Goal: Information Seeking & Learning: Learn about a topic

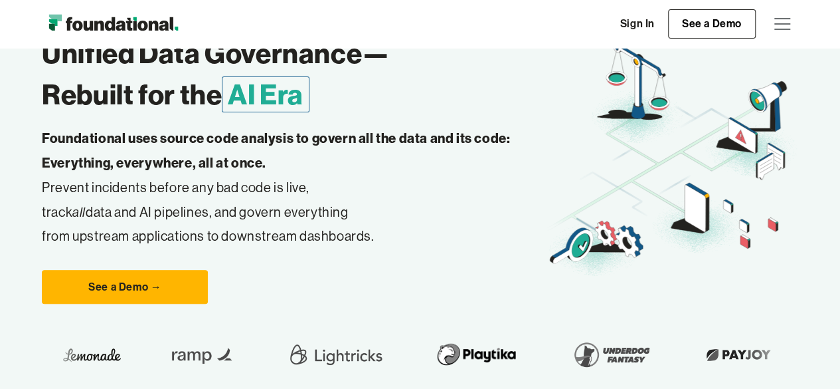
scroll to position [133, 0]
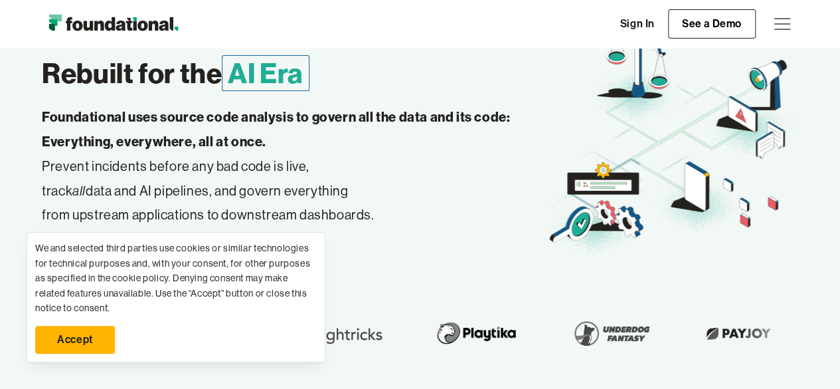
click at [94, 345] on link "Accept" at bounding box center [75, 339] width 80 height 28
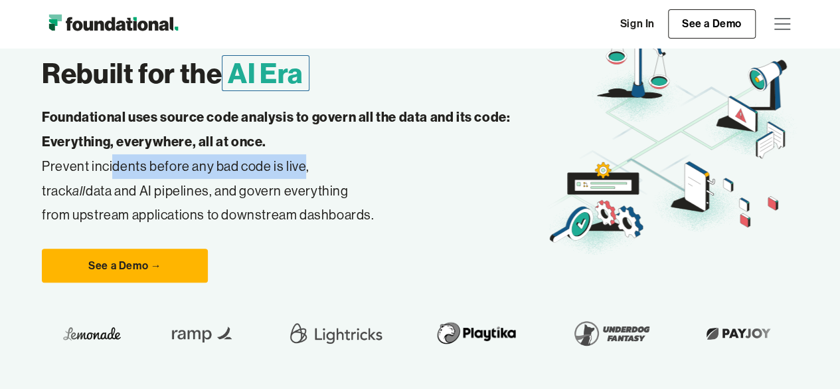
drag, startPoint x: 114, startPoint y: 164, endPoint x: 299, endPoint y: 165, distance: 184.7
click at [299, 165] on p "Foundational uses source code analysis to govern all the data and its code: Eve…" at bounding box center [294, 166] width 504 height 122
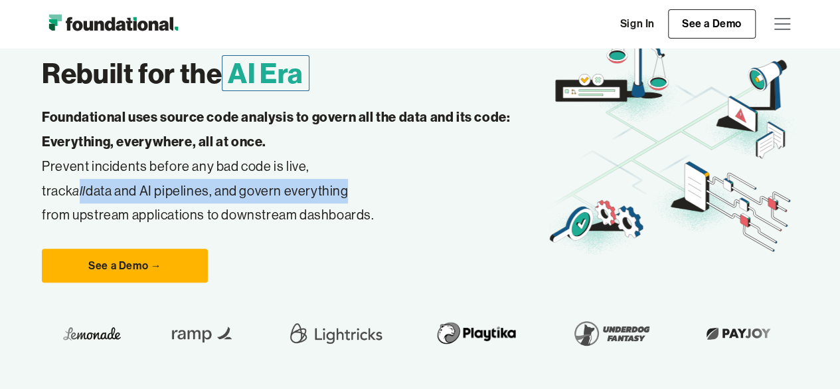
drag, startPoint x: 78, startPoint y: 189, endPoint x: 341, endPoint y: 195, distance: 262.5
click at [341, 195] on p "Foundational uses source code analysis to govern all the data and its code: Eve…" at bounding box center [294, 166] width 504 height 122
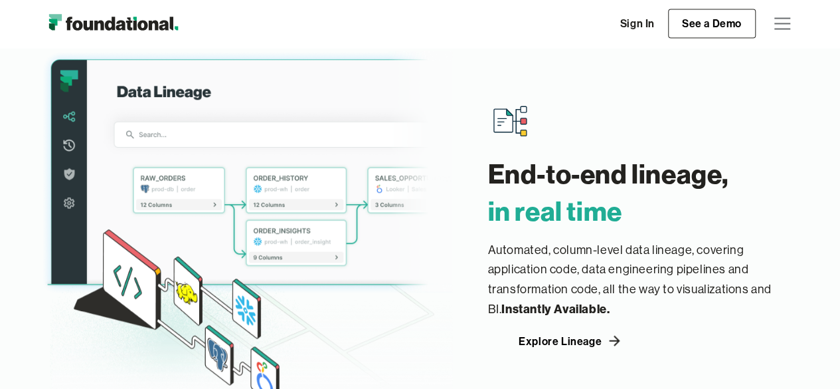
scroll to position [1461, 0]
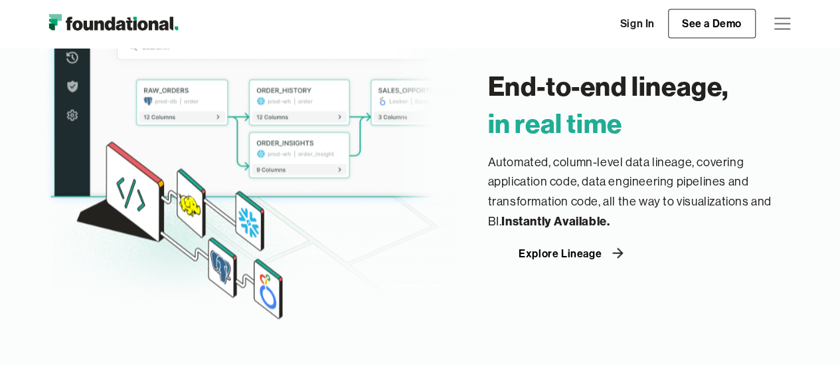
click at [579, 252] on div "Explore Lineage" at bounding box center [560, 253] width 83 height 11
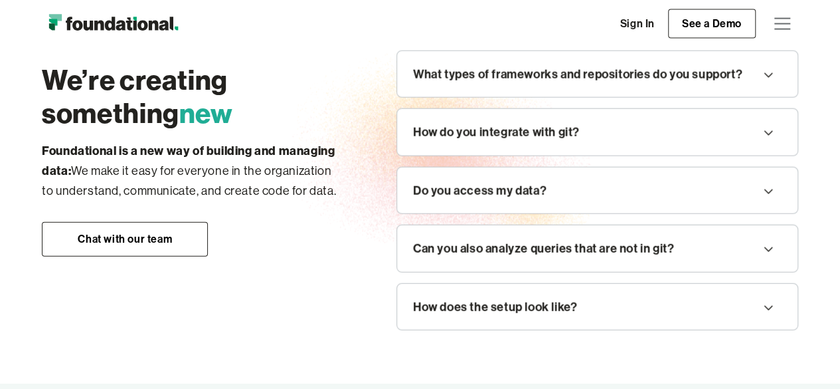
scroll to position [1461, 0]
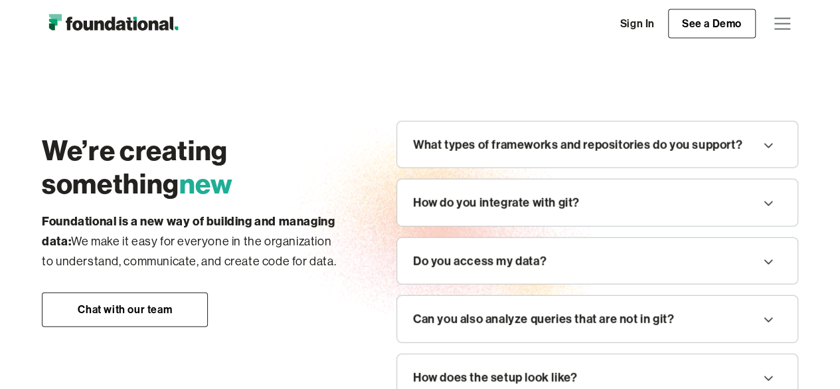
click at [765, 147] on icon at bounding box center [769, 145] width 16 height 21
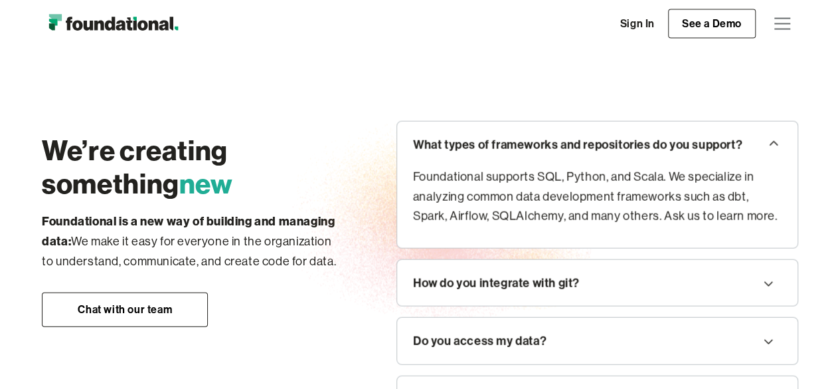
click at [502, 277] on div "How do you integrate with git?" at bounding box center [496, 283] width 167 height 20
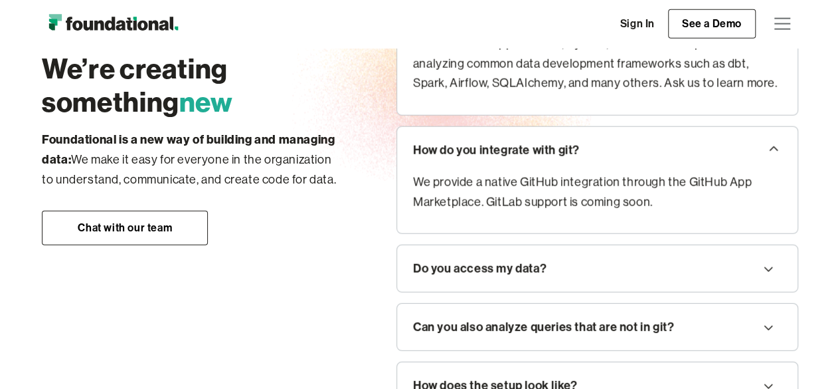
scroll to position [1661, 0]
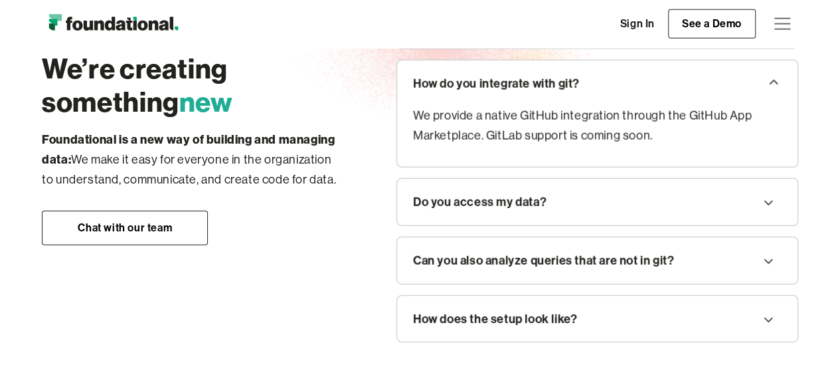
click at [510, 209] on div "Do you access my data?" at bounding box center [597, 202] width 401 height 46
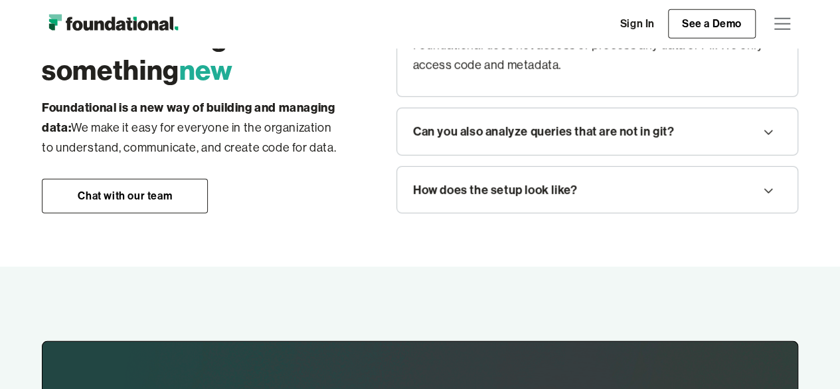
scroll to position [1860, 0]
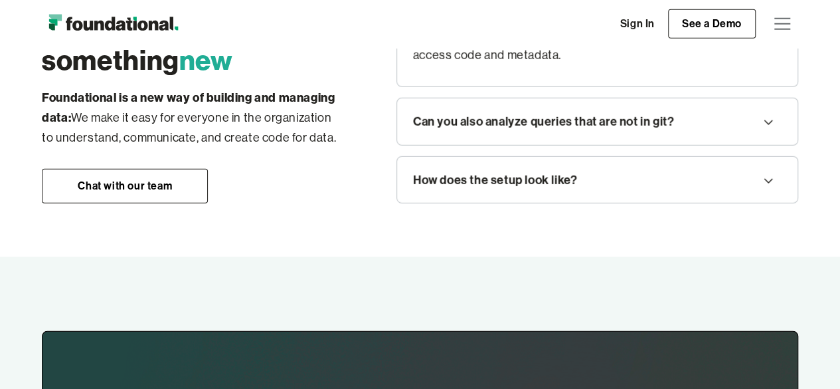
click at [527, 120] on div "Can you also analyze queries that are not in git?" at bounding box center [543, 122] width 261 height 20
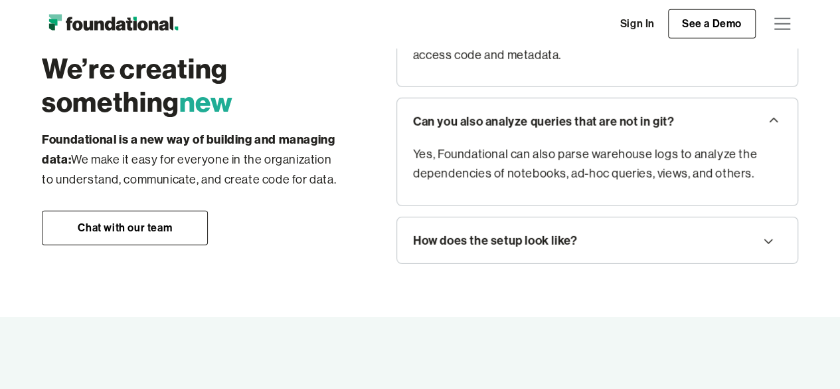
click at [526, 241] on div "How does the setup look like?" at bounding box center [495, 241] width 164 height 20
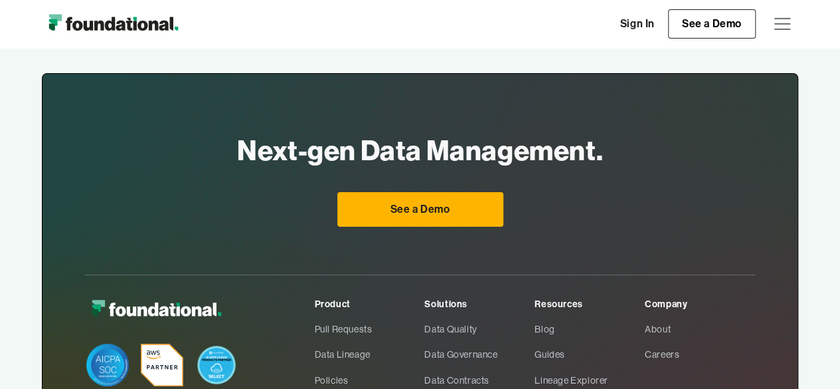
scroll to position [2391, 0]
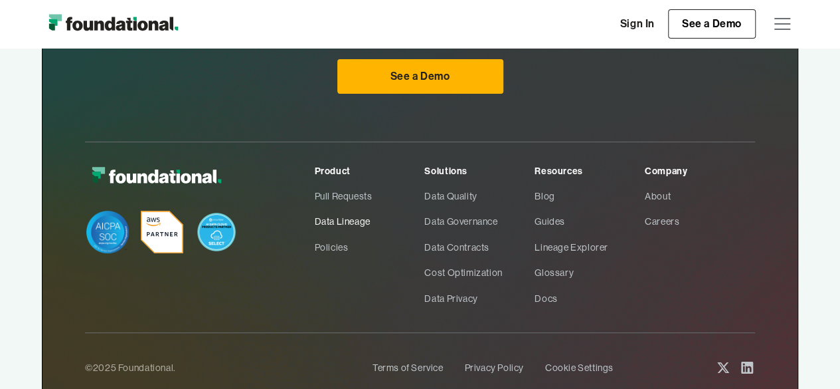
click at [361, 215] on link "Data Lineage" at bounding box center [370, 221] width 110 height 25
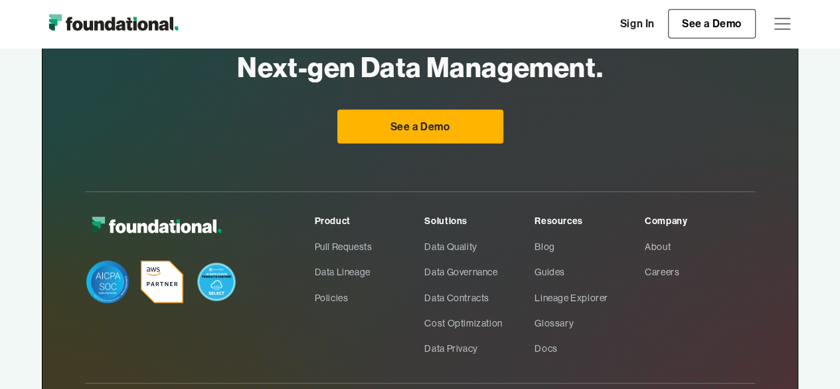
scroll to position [2059, 0]
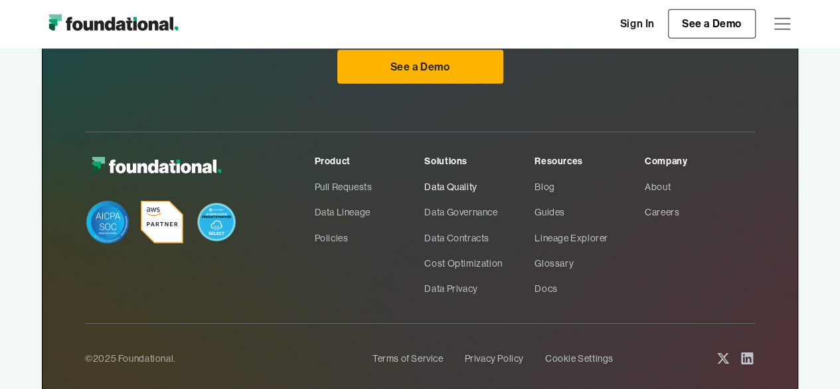
click at [475, 184] on link "Data Quality" at bounding box center [479, 186] width 110 height 25
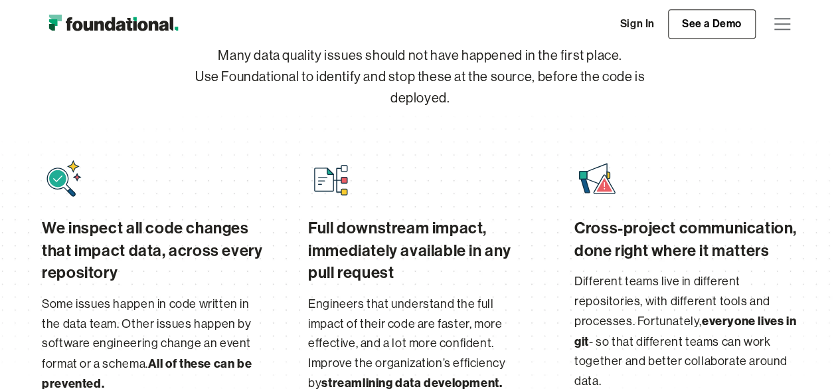
scroll to position [465, 0]
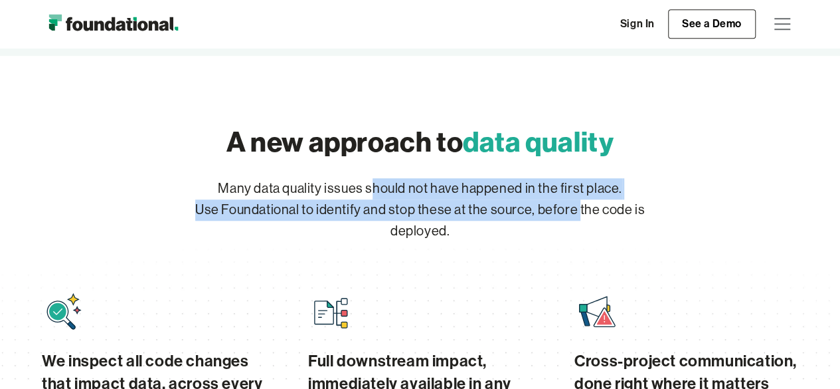
drag, startPoint x: 371, startPoint y: 191, endPoint x: 548, endPoint y: 203, distance: 177.8
click at [548, 203] on p "Many data quality issues should not have happened in the first place. Use Found…" at bounding box center [420, 210] width 510 height 64
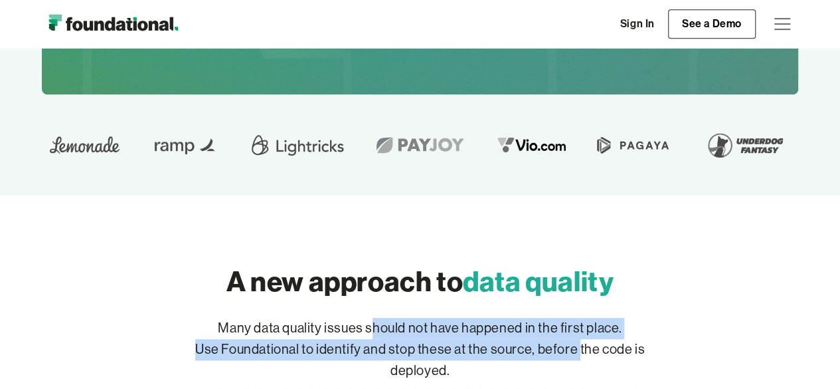
scroll to position [199, 0]
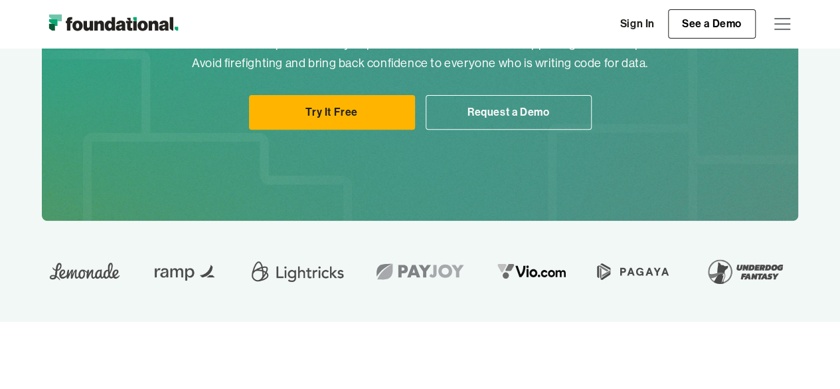
click at [775, 273] on img at bounding box center [745, 270] width 93 height 37
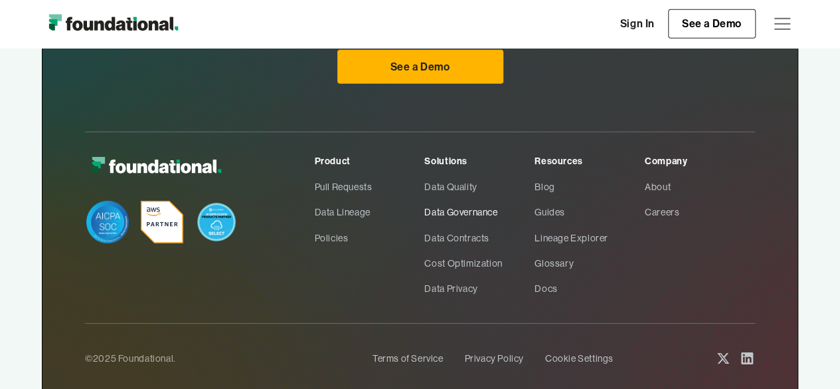
click at [466, 206] on link "Data Governance" at bounding box center [479, 211] width 110 height 25
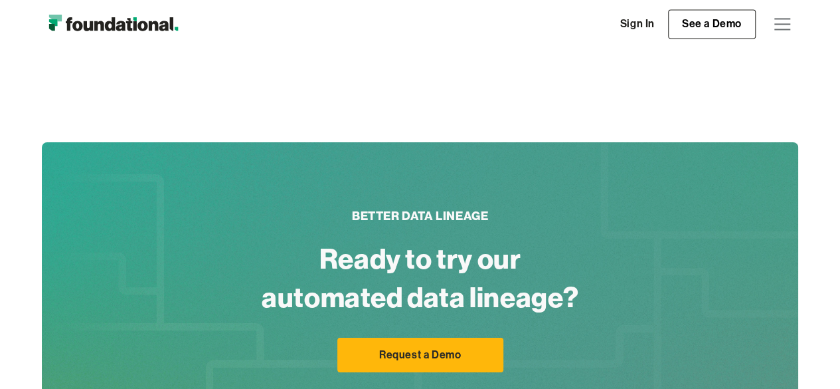
scroll to position [1063, 0]
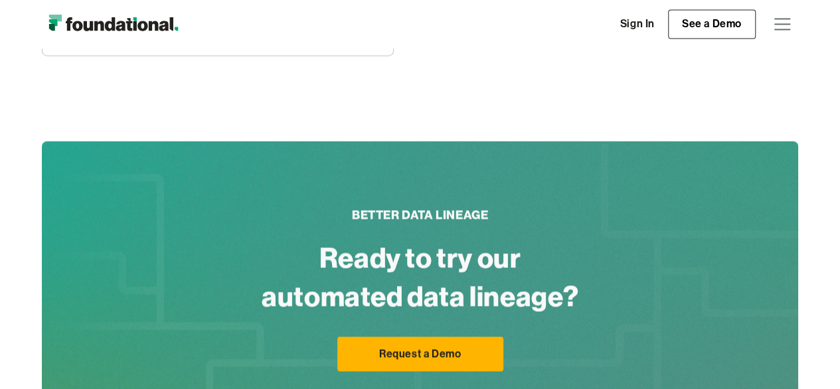
click at [792, 26] on div "menu" at bounding box center [783, 24] width 32 height 32
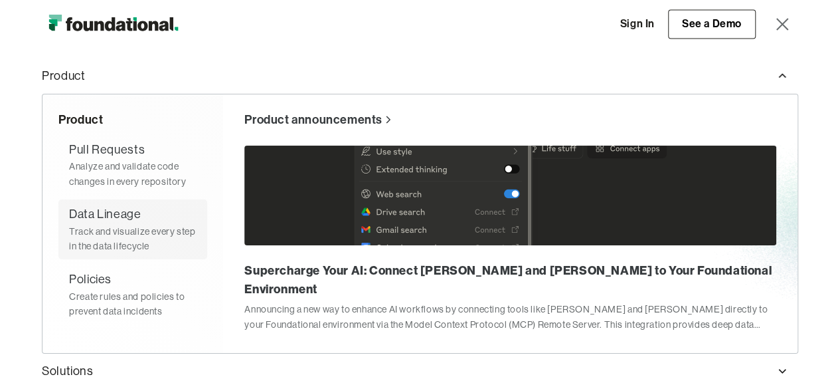
click at [132, 242] on div "Track and visualize every step in the data lifecycle" at bounding box center [133, 239] width 128 height 30
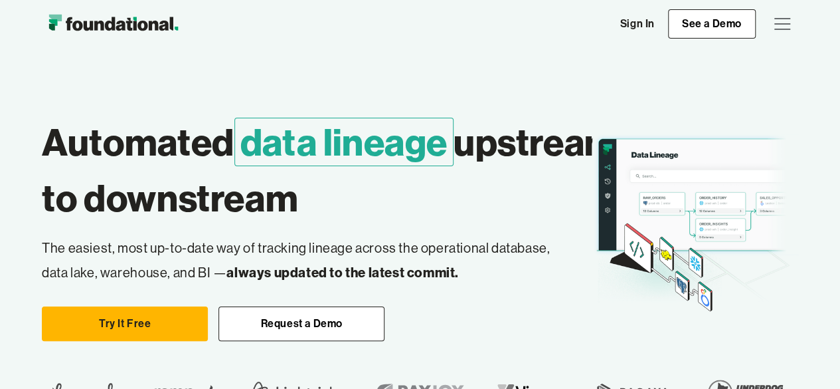
click at [785, 23] on div "menu" at bounding box center [783, 24] width 32 height 32
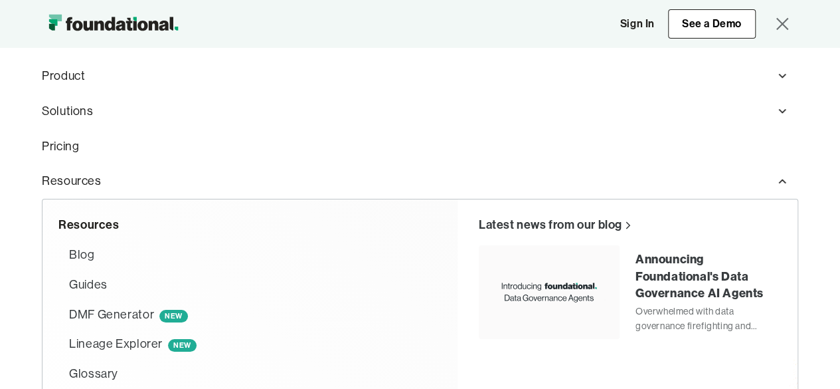
scroll to position [66, 0]
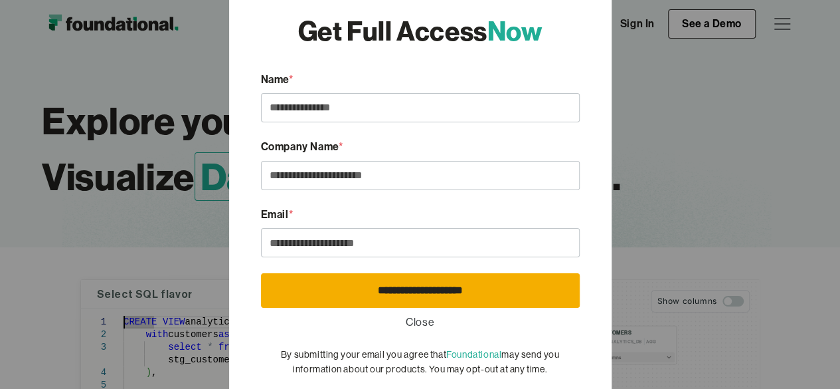
type textarea "**********"
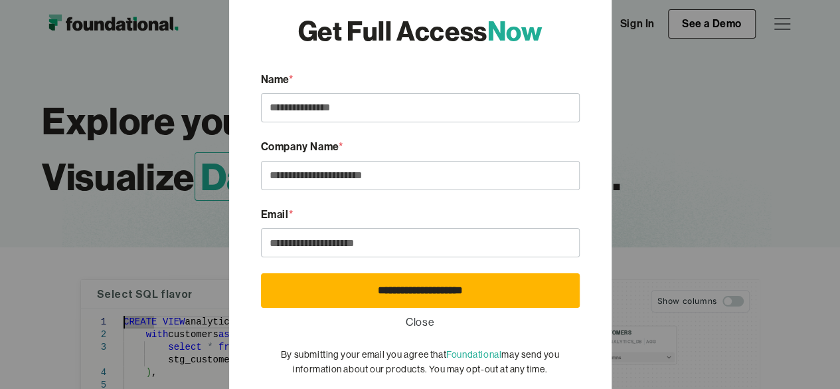
click at [683, 149] on div "**********" at bounding box center [420, 194] width 840 height 389
click at [426, 323] on link "Close" at bounding box center [420, 322] width 29 height 17
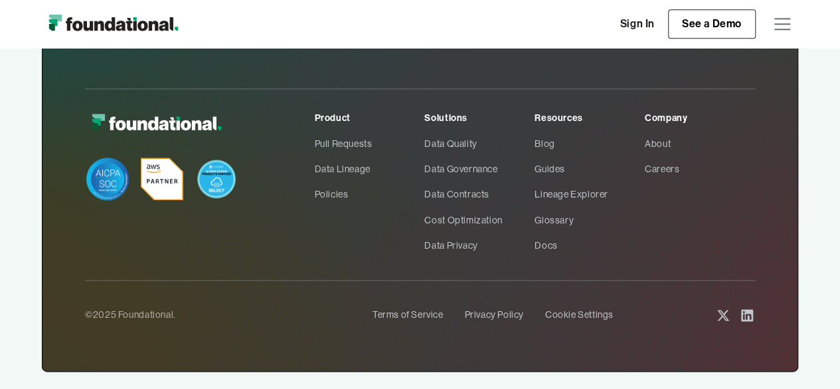
scroll to position [785, 0]
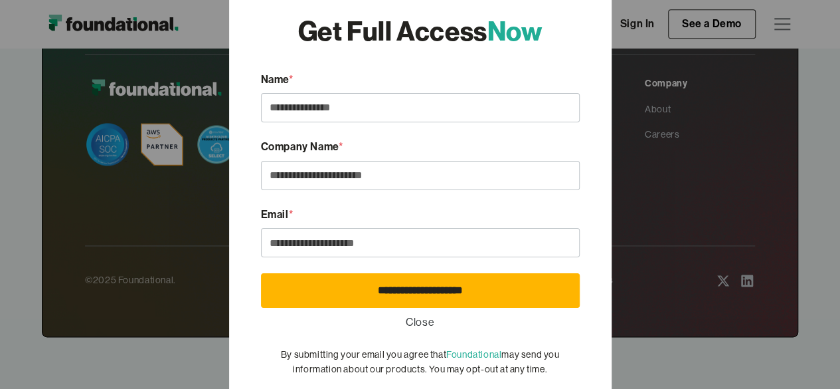
click at [425, 325] on link "Close" at bounding box center [420, 322] width 29 height 17
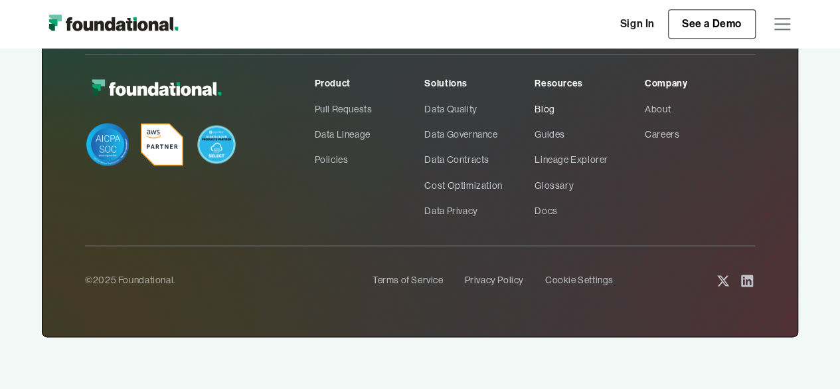
click at [547, 112] on link "Blog" at bounding box center [590, 108] width 110 height 25
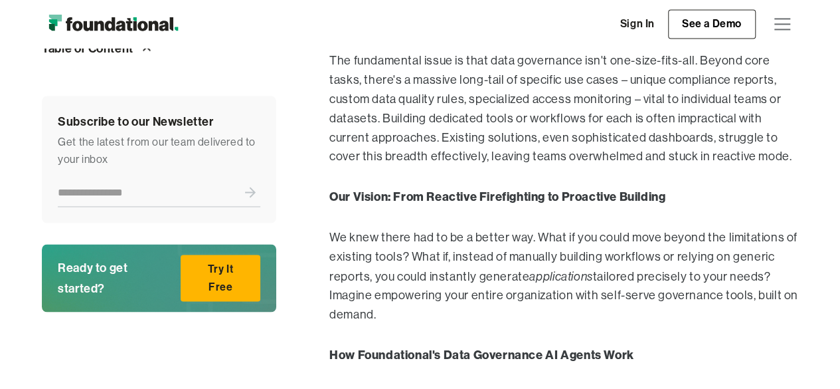
scroll to position [1063, 0]
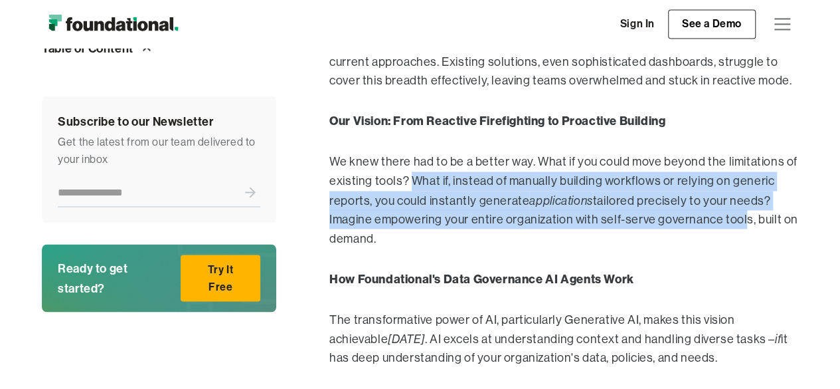
drag, startPoint x: 411, startPoint y: 179, endPoint x: 739, endPoint y: 225, distance: 332.0
click at [739, 225] on p "We knew there had to be a better way. What if you could move beyond the limitat…" at bounding box center [563, 200] width 469 height 96
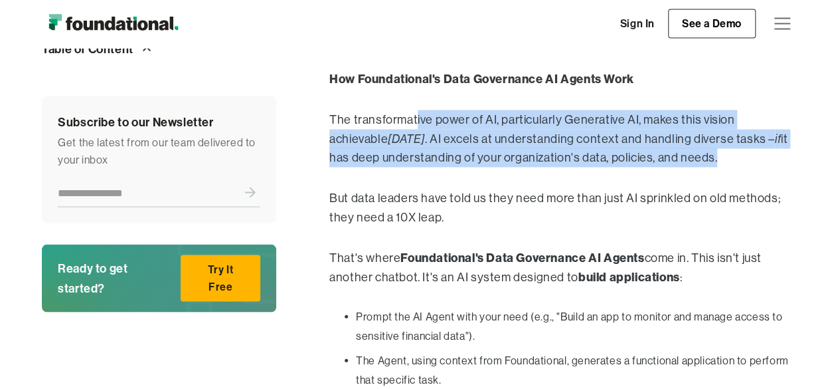
drag, startPoint x: 417, startPoint y: 120, endPoint x: 658, endPoint y: 153, distance: 243.4
click at [658, 153] on p "The transformative power of AI, particularly Generative AI, makes this vision a…" at bounding box center [563, 138] width 469 height 57
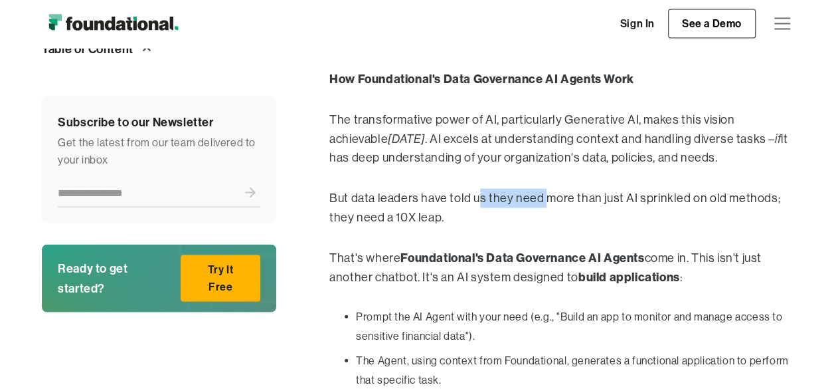
drag, startPoint x: 476, startPoint y: 199, endPoint x: 541, endPoint y: 200, distance: 65.8
click at [541, 200] on p "But data leaders have told us they need more than just AI sprinkled on old meth…" at bounding box center [563, 208] width 469 height 39
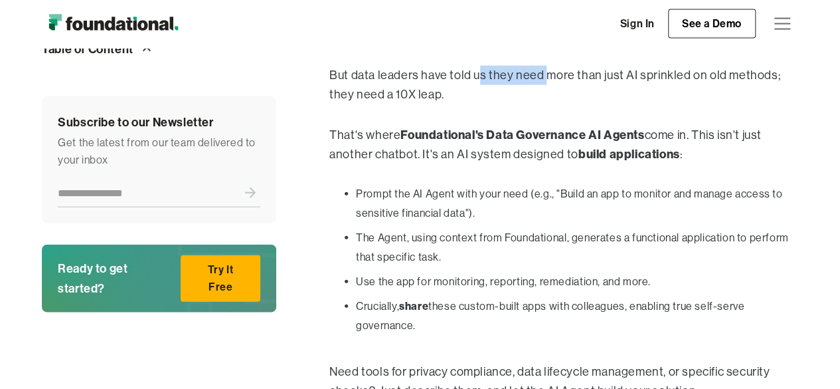
scroll to position [1395, 0]
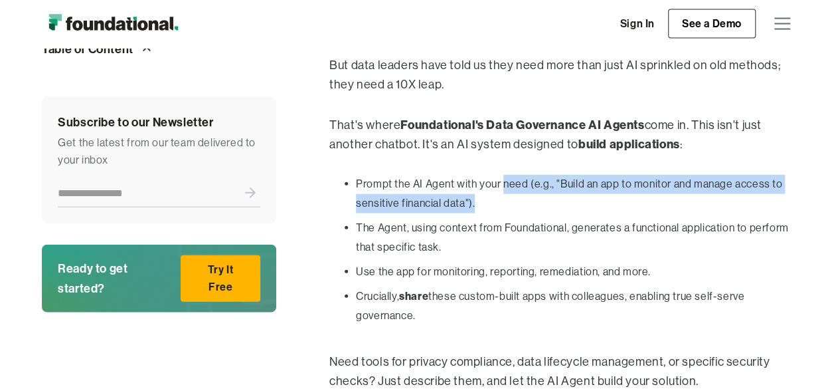
drag, startPoint x: 502, startPoint y: 183, endPoint x: 511, endPoint y: 195, distance: 16.1
click at [511, 195] on li "Prompt the AI Agent with your need (e.g., "Build an app to monitor and manage a…" at bounding box center [577, 194] width 442 height 39
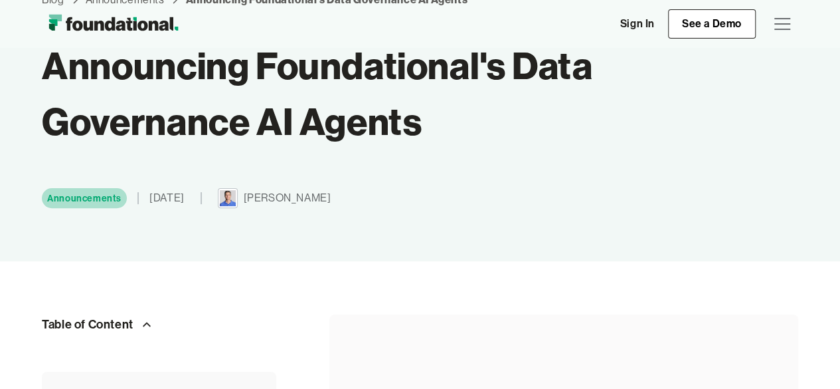
scroll to position [0, 0]
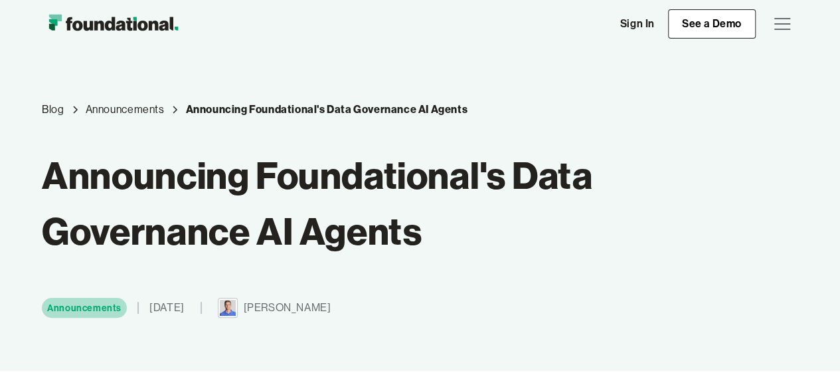
click at [775, 23] on div "menu" at bounding box center [783, 23] width 16 height 1
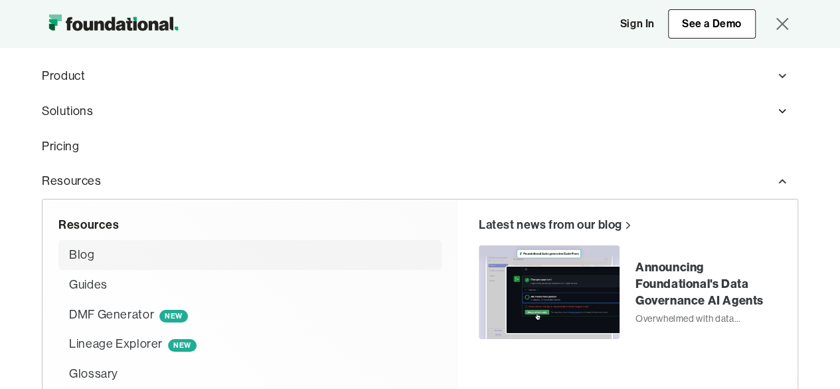
click at [104, 252] on div "Blog" at bounding box center [133, 254] width 128 height 19
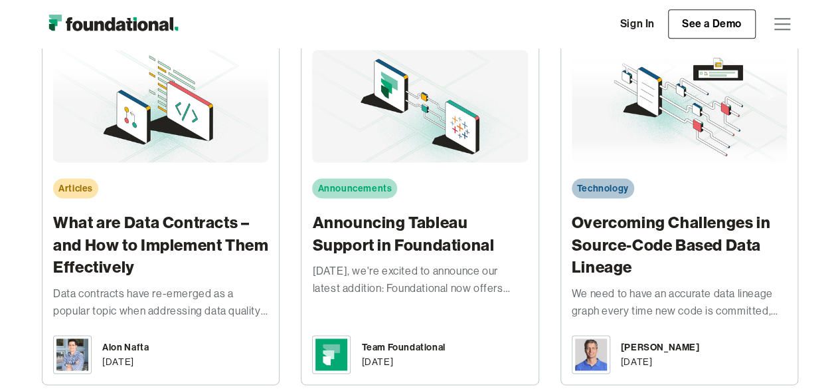
scroll to position [3383, 0]
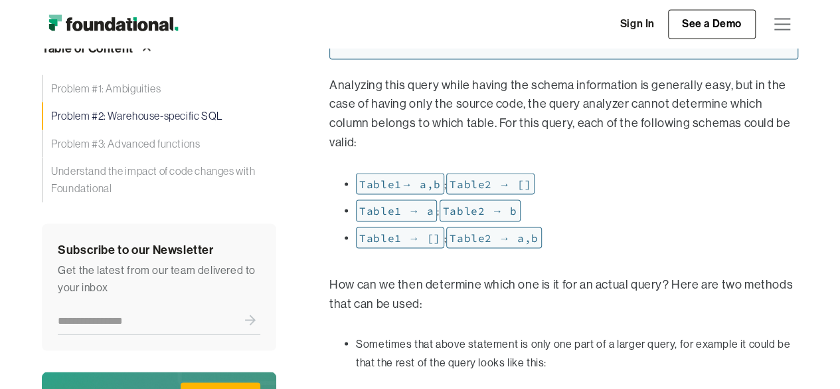
scroll to position [975, 0]
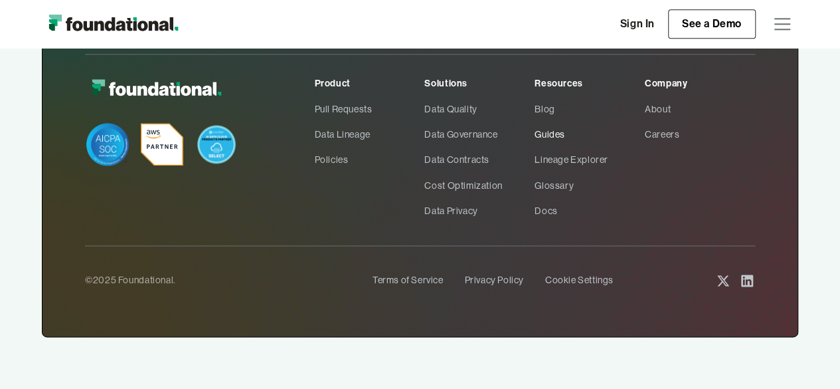
click at [543, 130] on link "Guides" at bounding box center [590, 134] width 110 height 25
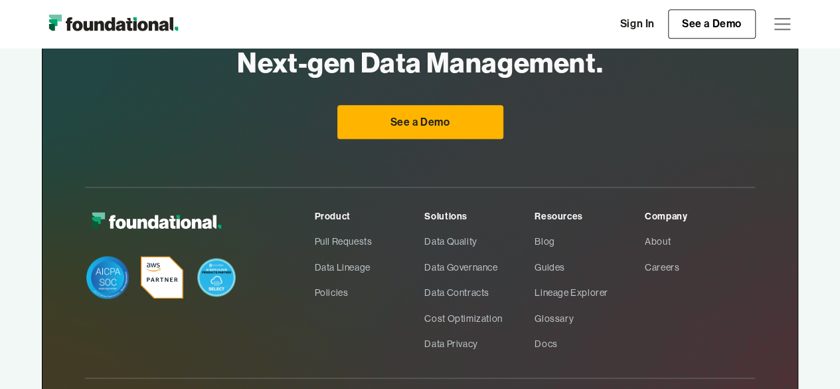
scroll to position [731, 0]
